Goal: Transaction & Acquisition: Purchase product/service

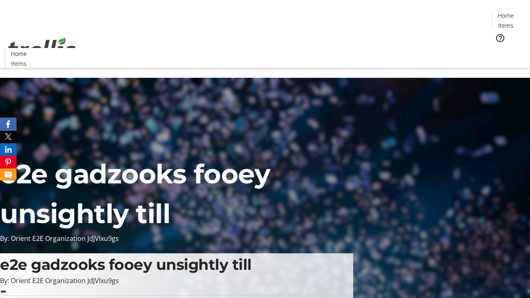
click at [499, 48] on span "Tickets" at bounding box center [509, 52] width 20 height 9
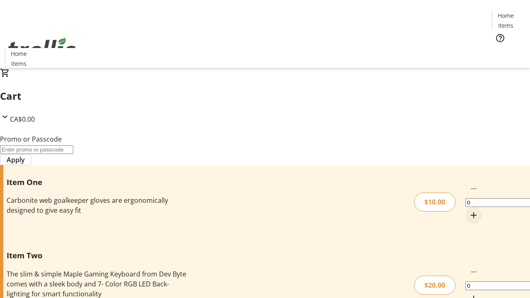
click at [469, 210] on mat-icon "Increment by one" at bounding box center [474, 215] width 10 height 10
type input "1"
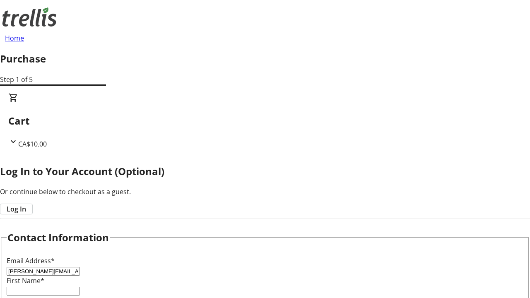
type input "[PERSON_NAME][EMAIL_ADDRESS][DOMAIN_NAME]"
type input "[PERSON_NAME]"
type input "Fadel"
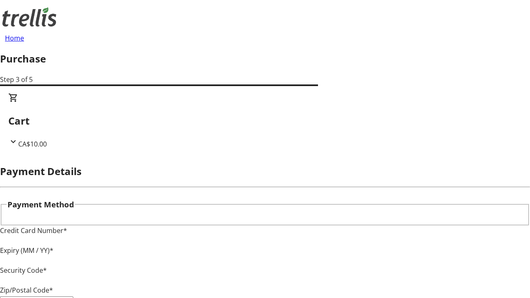
type input "V1Y 0C2"
